Goal: Information Seeking & Learning: Understand process/instructions

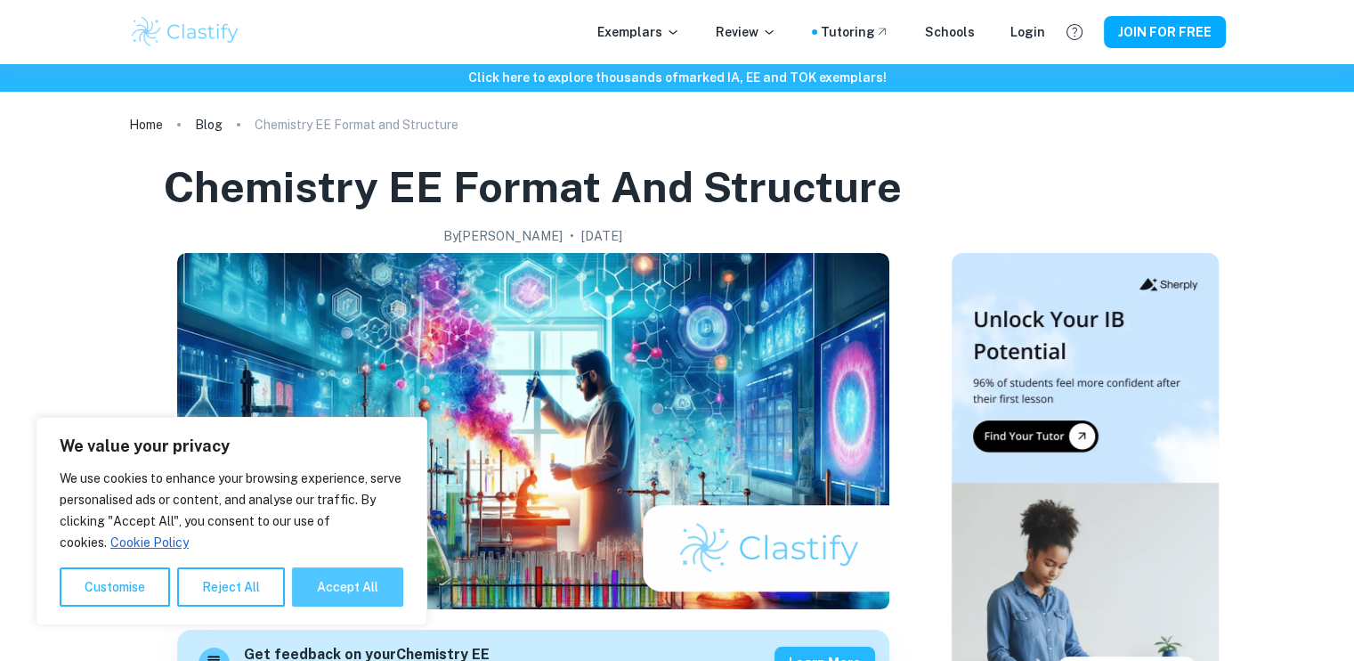
click at [359, 585] on button "Accept All" at bounding box center [347, 586] width 111 height 39
checkbox input "true"
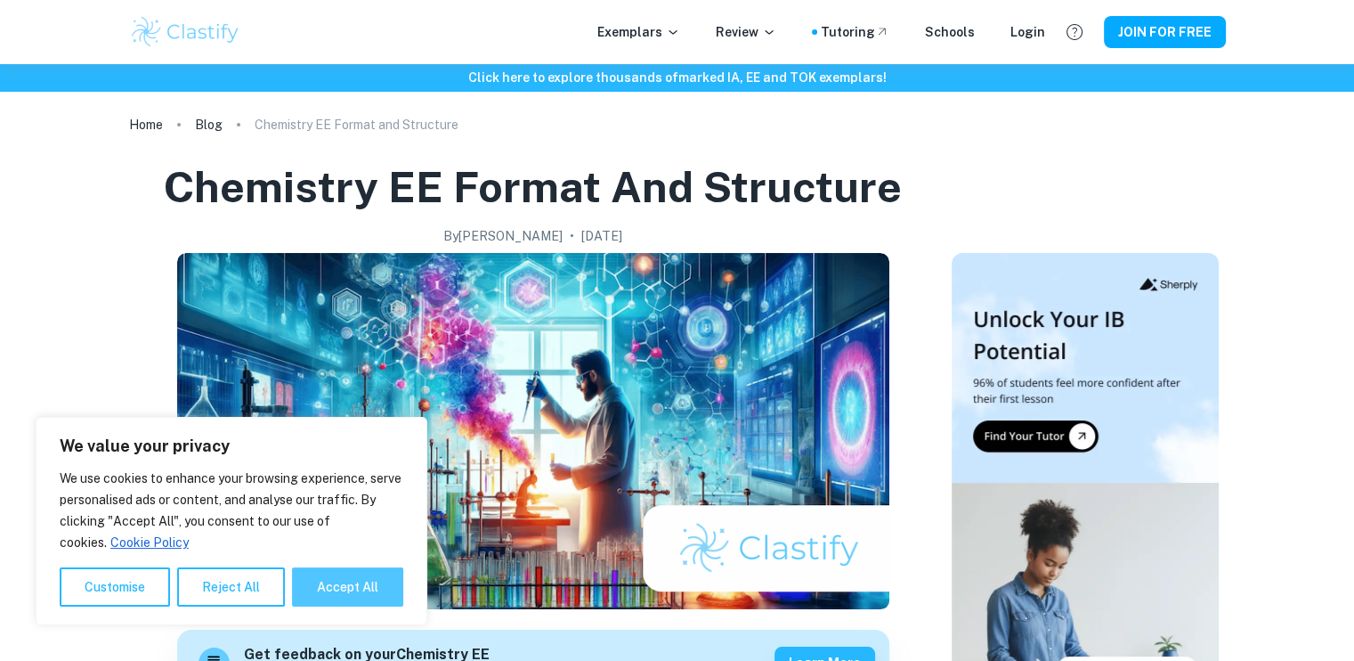
checkbox input "true"
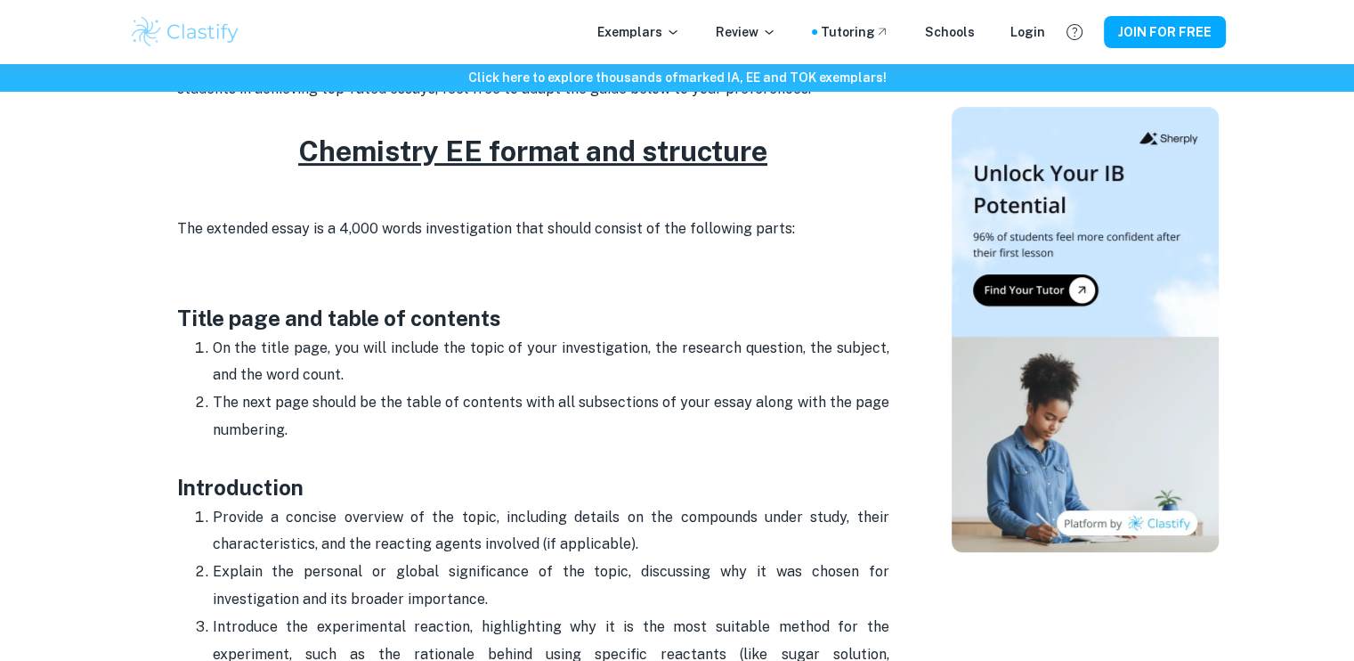
scroll to position [729, 0]
drag, startPoint x: 475, startPoint y: 349, endPoint x: 483, endPoint y: 365, distance: 17.9
click at [483, 365] on p "On the title page, you will include the topic of your investigation, the resear…" at bounding box center [551, 363] width 677 height 54
copy p "opic of your investigation, the research question, the subject, and the word co…"
click at [452, 491] on h3 "Introduction" at bounding box center [533, 488] width 712 height 32
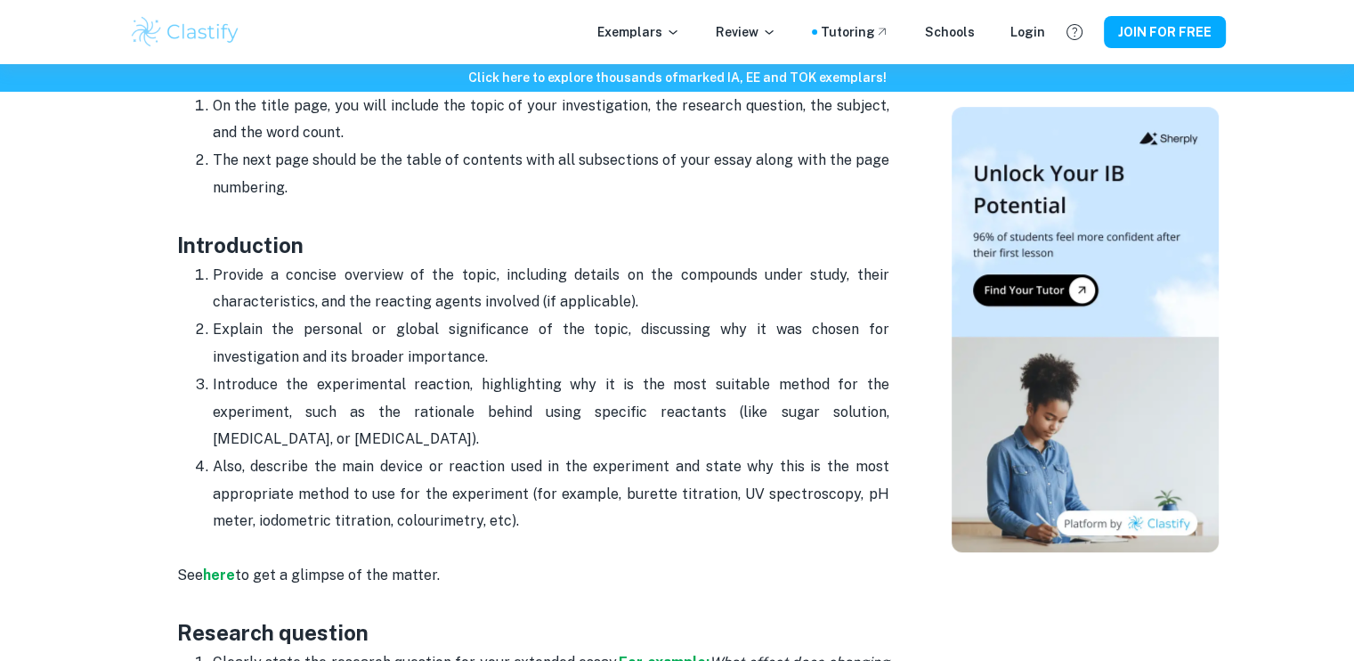
scroll to position [972, 0]
click at [478, 298] on p "Provide a concise overview of the topic, including details on the compounds und…" at bounding box center [551, 289] width 677 height 54
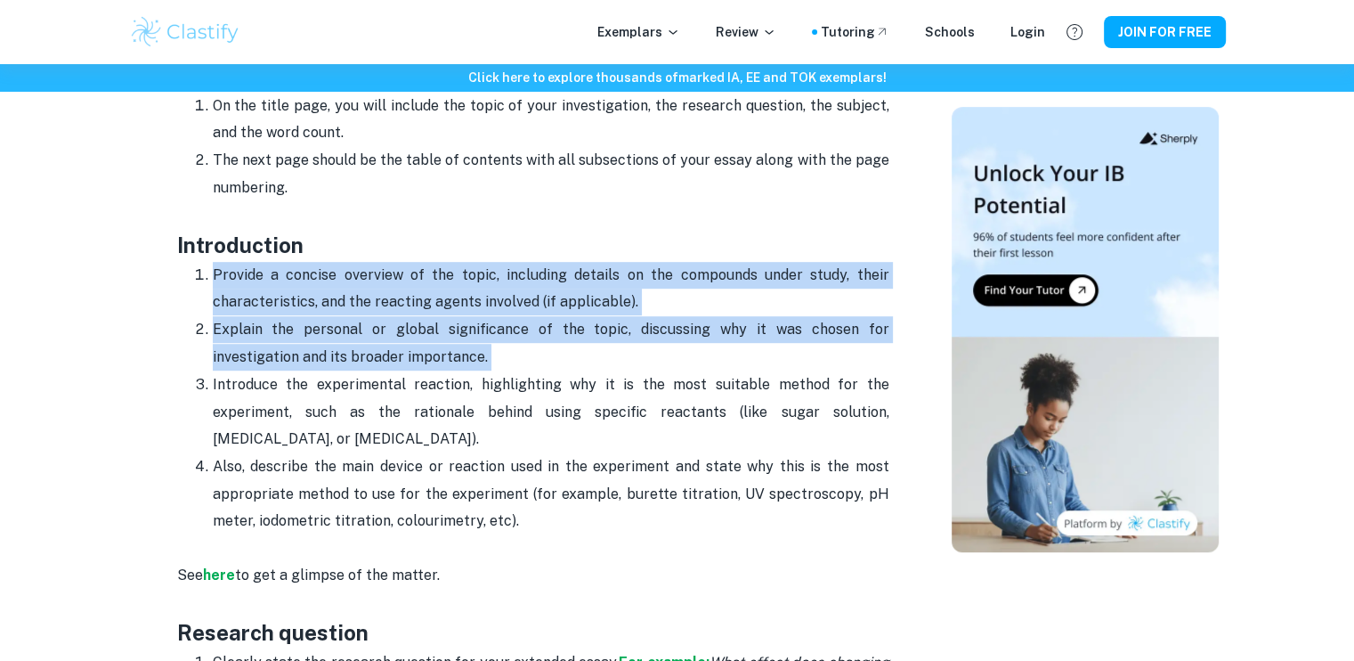
drag, startPoint x: 478, startPoint y: 298, endPoint x: 513, endPoint y: 353, distance: 64.5
click at [513, 353] on ol "Provide a concise overview of the topic, including details on the compounds und…" at bounding box center [533, 398] width 712 height 274
click at [513, 353] on p "Explain the personal or global significance of the topic, discussing why it was…" at bounding box center [551, 343] width 677 height 54
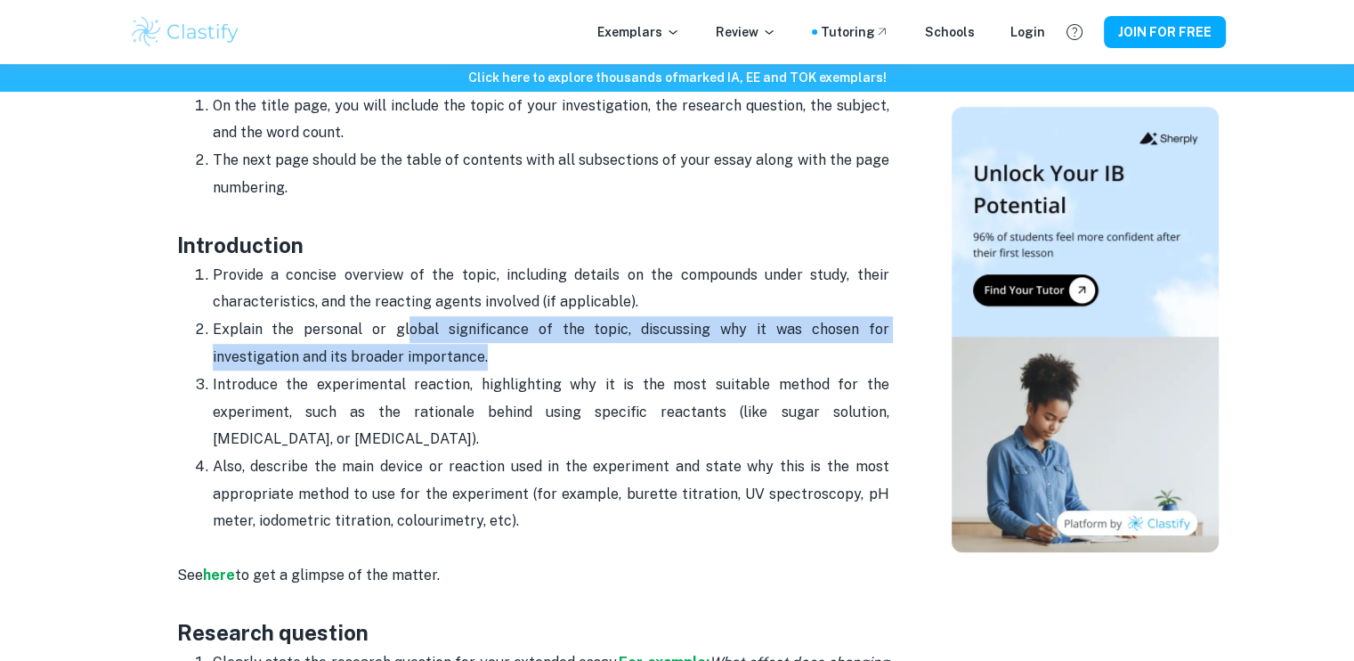
drag, startPoint x: 513, startPoint y: 353, endPoint x: 382, endPoint y: 331, distance: 132.6
click at [382, 331] on p "Explain the personal or global significance of the topic, discussing why it was…" at bounding box center [551, 343] width 677 height 54
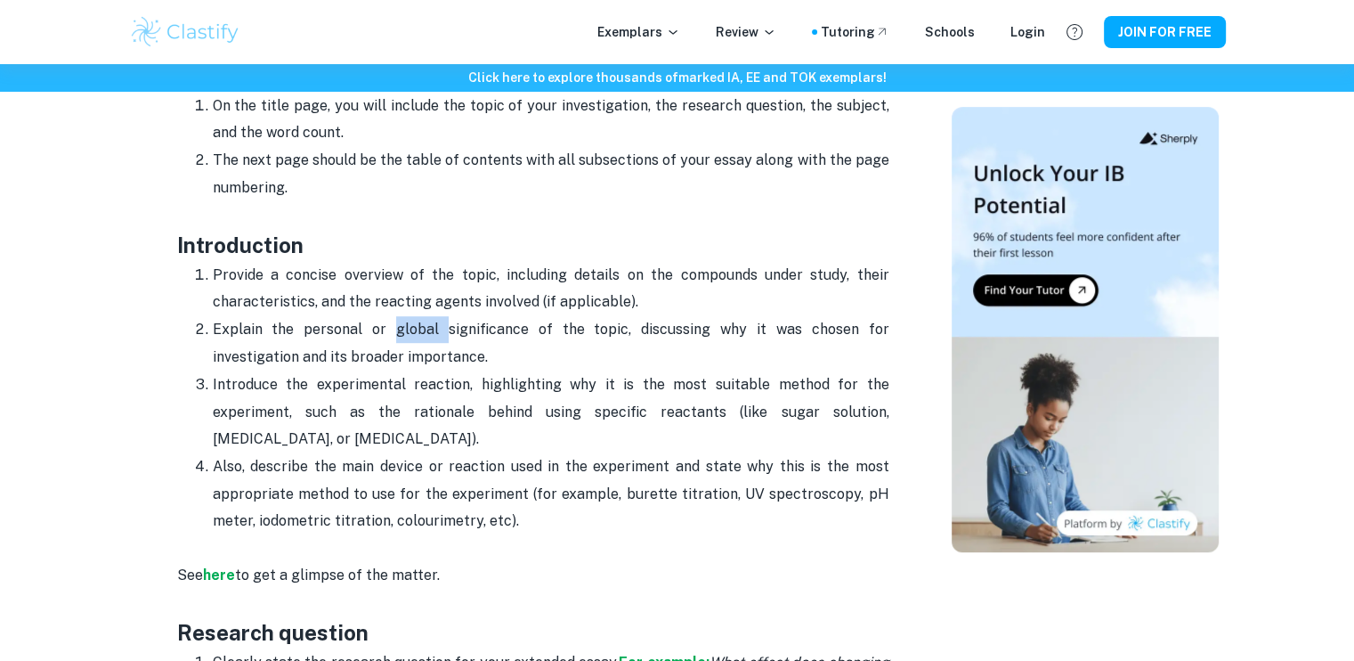
click at [382, 331] on p "Explain the personal or global significance of the topic, discussing why it was…" at bounding box center [551, 343] width 677 height 54
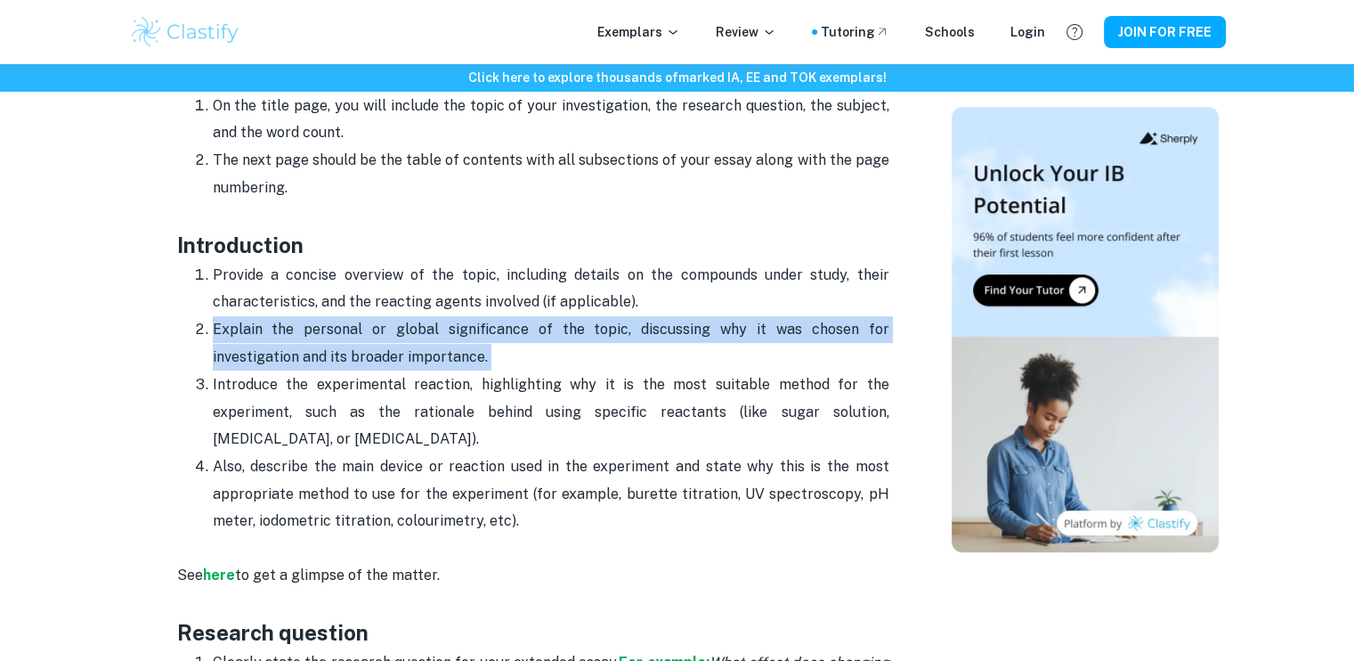
drag, startPoint x: 382, startPoint y: 331, endPoint x: 410, endPoint y: 356, distance: 37.2
click at [410, 356] on p "Explain the personal or global significance of the topic, discussing why it was…" at bounding box center [551, 343] width 677 height 54
drag, startPoint x: 410, startPoint y: 356, endPoint x: 388, endPoint y: 324, distance: 38.5
click at [388, 324] on p "Explain the personal or global significance of the topic, discussing why it was…" at bounding box center [551, 343] width 677 height 54
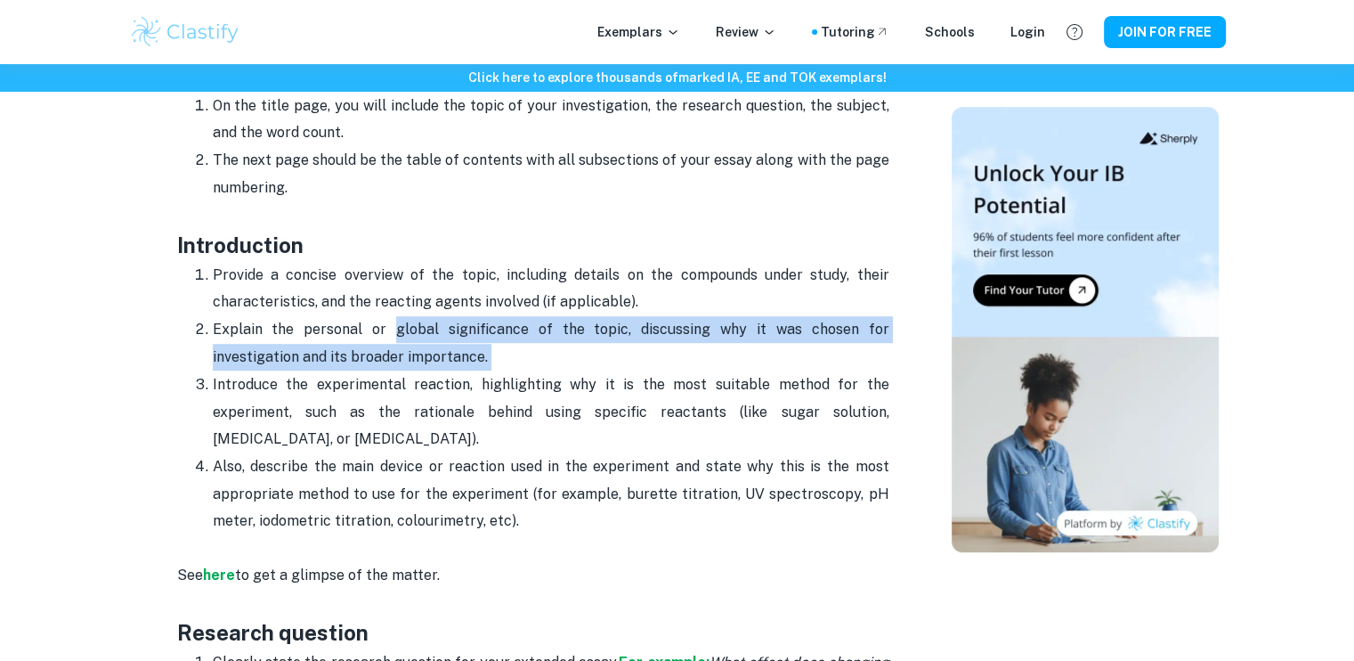
click at [388, 324] on p "Explain the personal or global significance of the topic, discussing why it was…" at bounding box center [551, 343] width 677 height 54
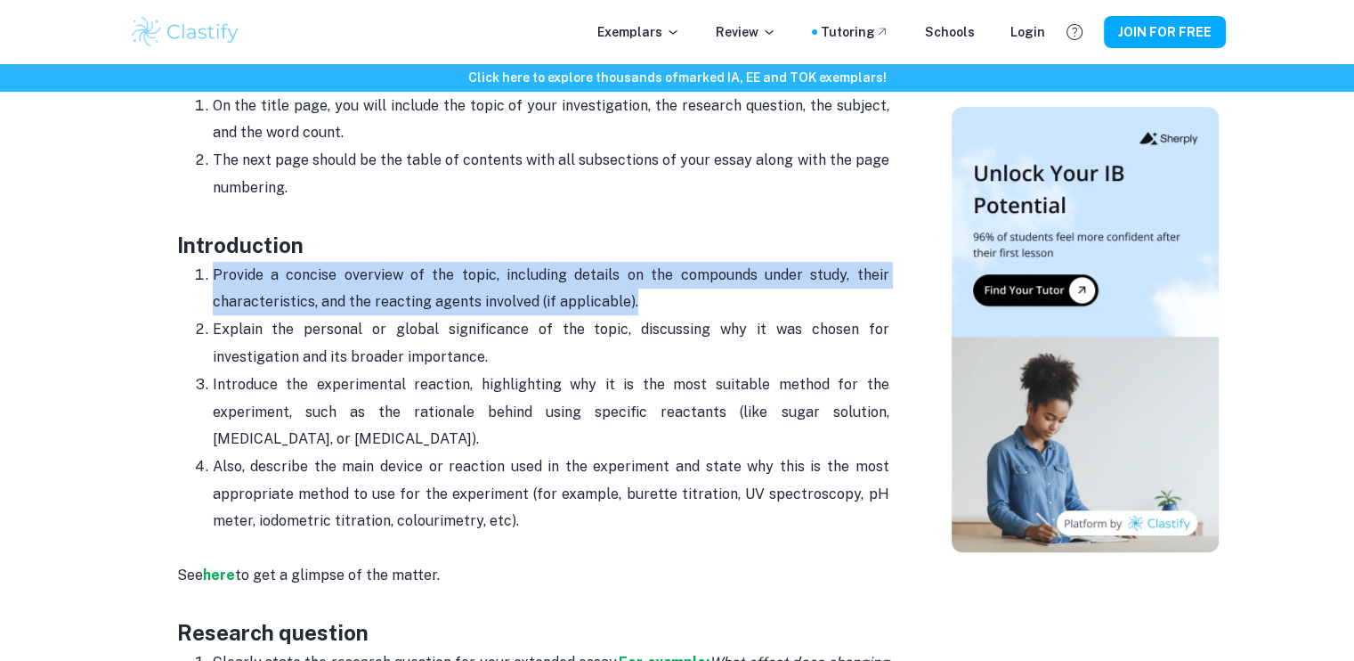
drag, startPoint x: 215, startPoint y: 277, endPoint x: 641, endPoint y: 298, distance: 426.1
click at [641, 298] on p "Provide a concise overview of the topic, including details on the compounds und…" at bounding box center [551, 289] width 677 height 54
copy p "Provide a concise overview of the topic, including details on the compounds und…"
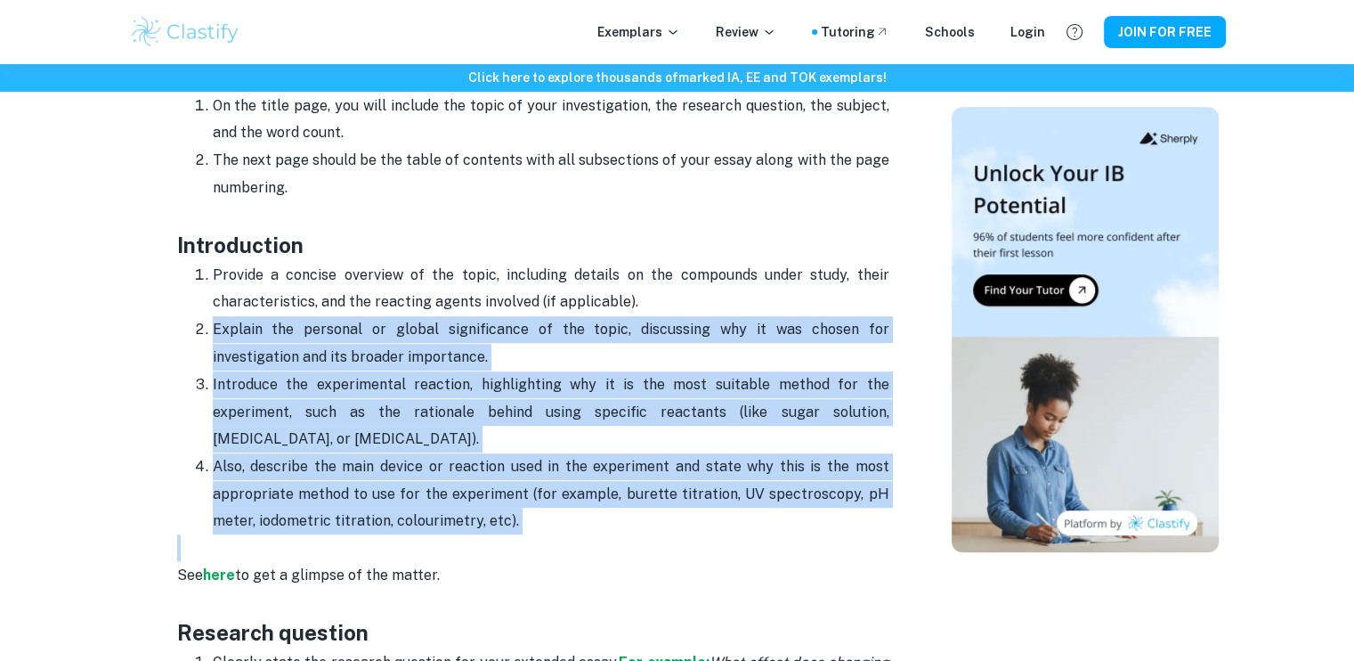
drag, startPoint x: 214, startPoint y: 332, endPoint x: 577, endPoint y: 543, distance: 420.1
copy ol "Explain the personal or global significance of the topic, discussing why it was…"
